Goal: Book appointment/travel/reservation

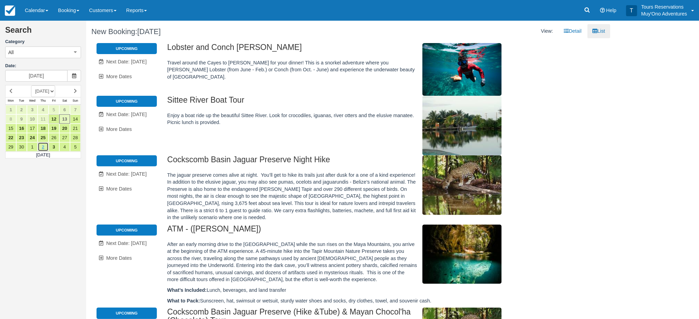
click at [43, 144] on link "2" at bounding box center [43, 146] width 11 height 9
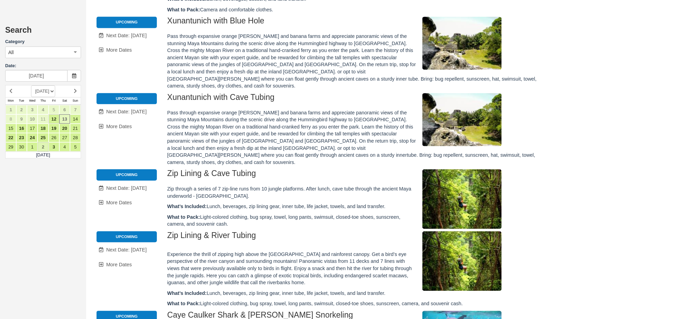
type input "[DATE]"
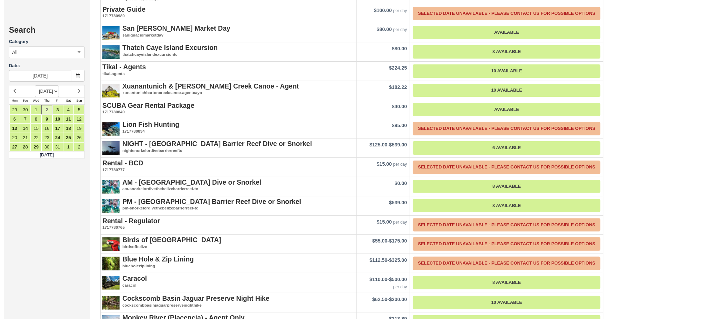
scroll to position [887, 0]
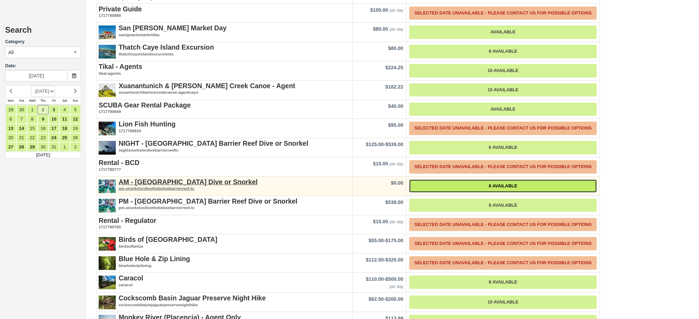
click at [517, 180] on link "8 Available" at bounding box center [502, 186] width 187 height 13
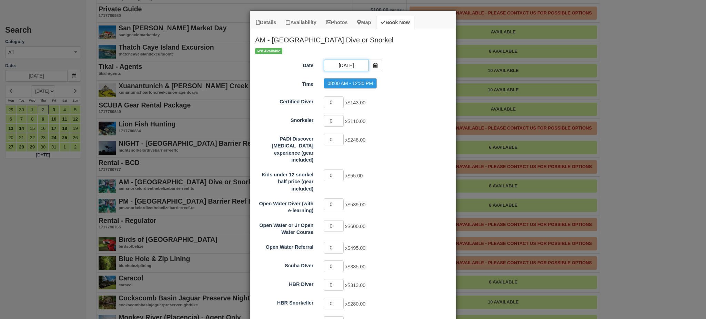
click at [345, 65] on input "[DATE]" at bounding box center [346, 66] width 45 height 12
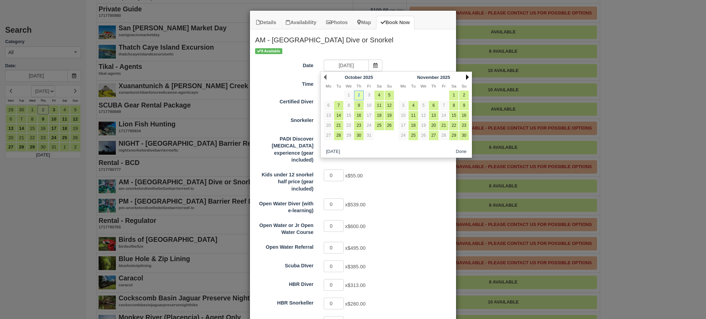
click at [467, 77] on link "Next" at bounding box center [467, 77] width 3 height 6
click at [436, 105] on link "11" at bounding box center [433, 105] width 9 height 9
type input "[DATE]"
radio input "false"
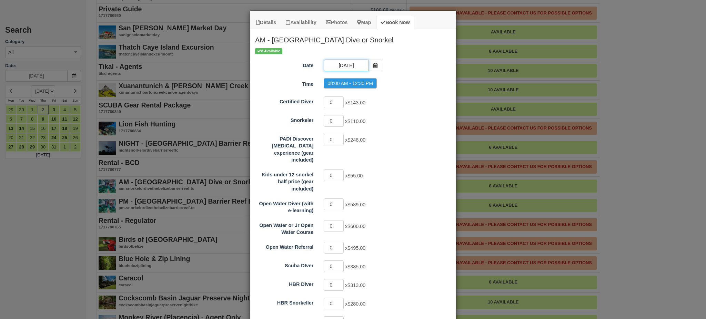
click at [356, 63] on input "[DATE]" at bounding box center [346, 66] width 45 height 12
